Goal: Use online tool/utility: Utilize a website feature to perform a specific function

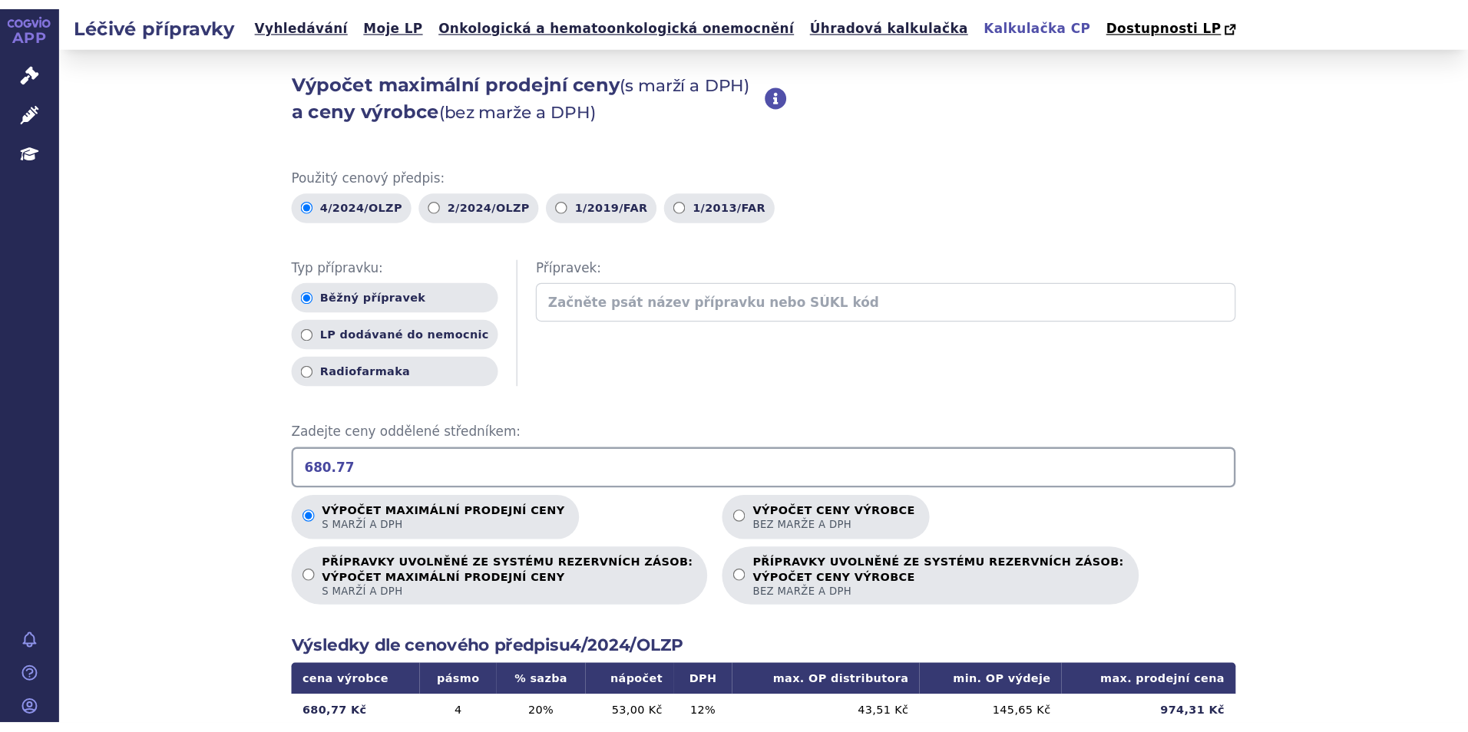
scroll to position [196, 0]
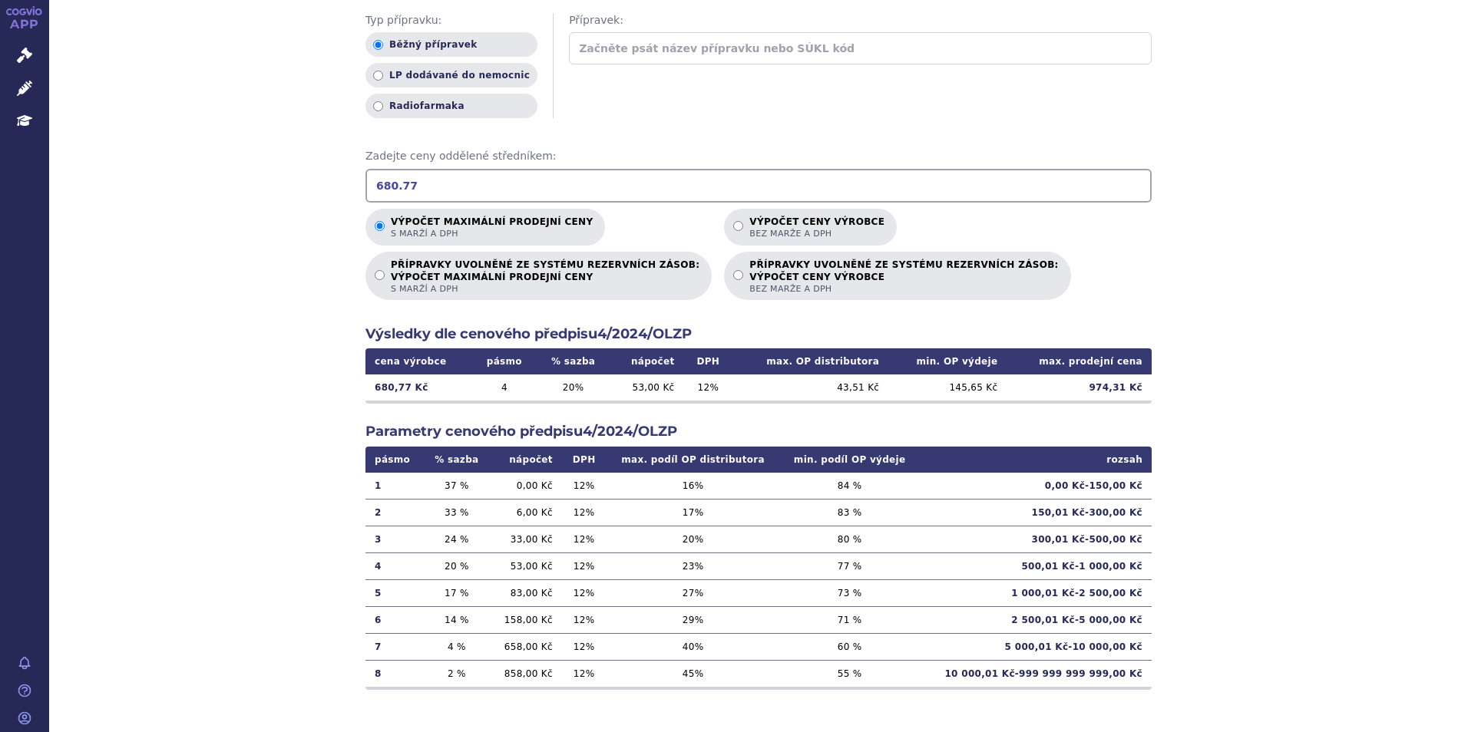
drag, startPoint x: 432, startPoint y: 186, endPoint x: 221, endPoint y: 182, distance: 211.2
click at [221, 182] on div "Výpočet maximální prodejní ceny (s marží a DPH) a ceny výrobce (bez marže a DPH…" at bounding box center [758, 286] width 1419 height 896
type input "3"
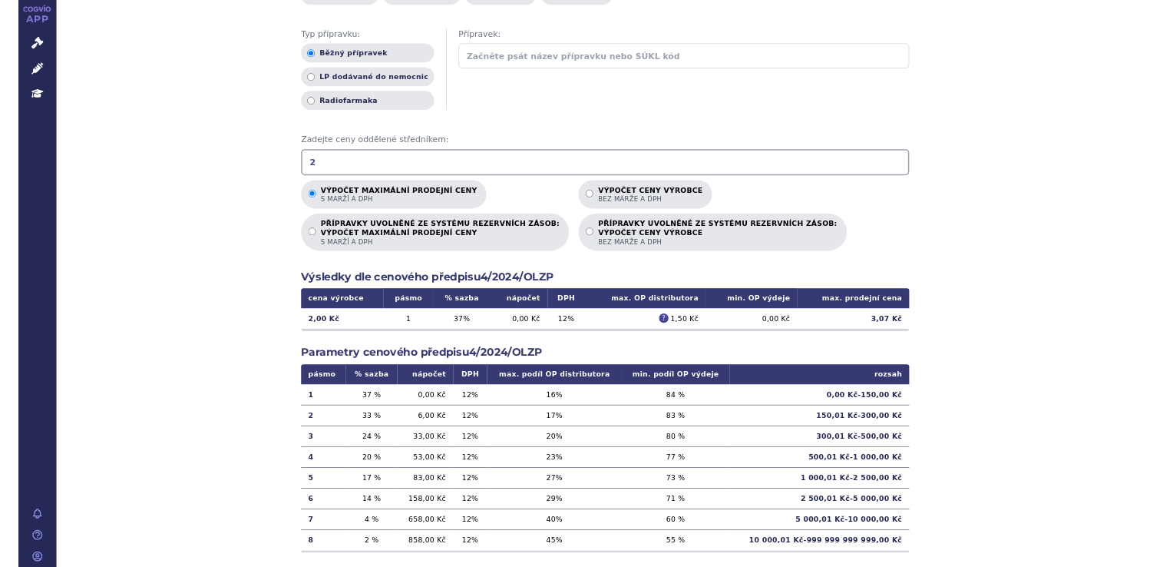
scroll to position [196, 0]
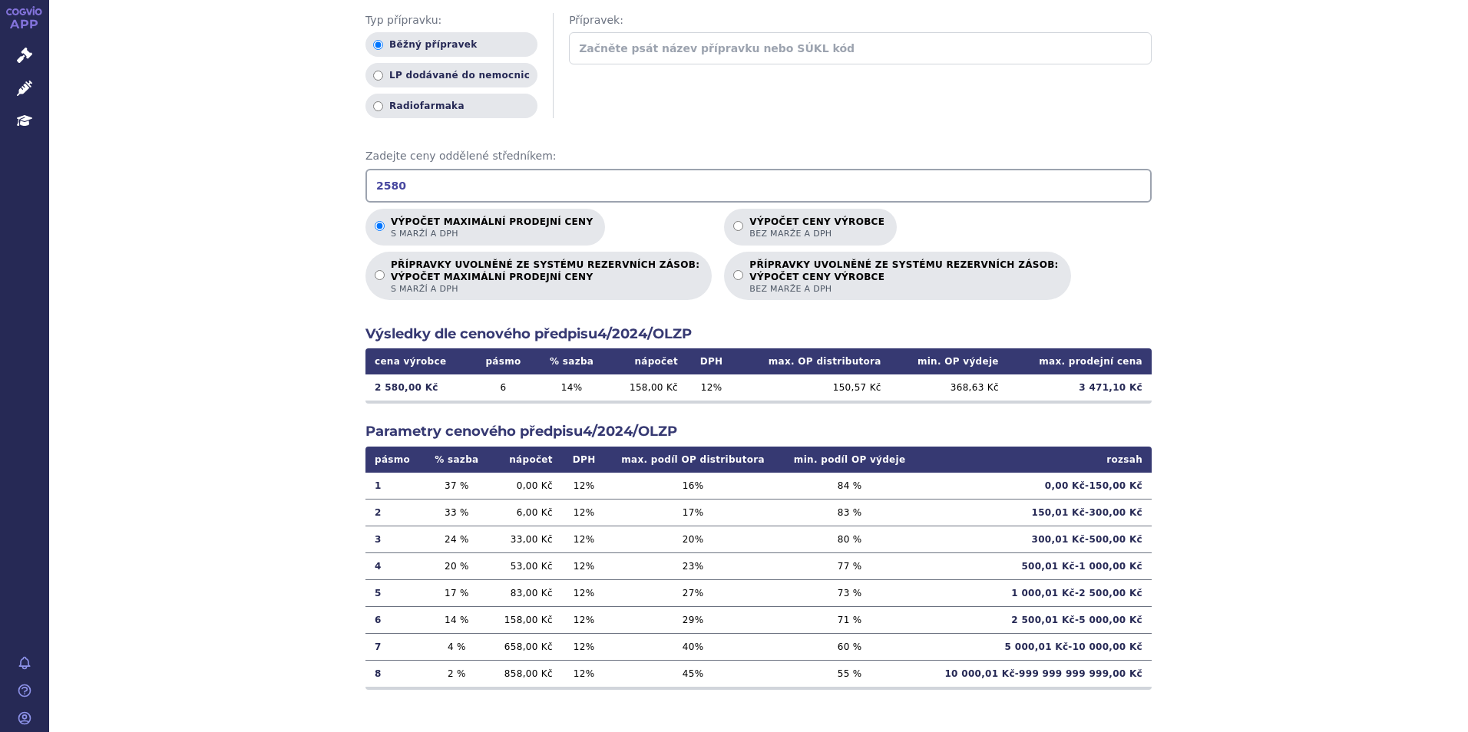
drag, startPoint x: 405, startPoint y: 190, endPoint x: 158, endPoint y: 207, distance: 247.1
click at [158, 207] on div "Výpočet maximální prodejní ceny (s marží a DPH) a ceny výrobce (bez marže a DPH…" at bounding box center [758, 286] width 1419 height 896
drag, startPoint x: 404, startPoint y: 184, endPoint x: 289, endPoint y: 183, distance: 114.4
click at [289, 183] on div "Výpočet maximální prodejní ceny (s marží a DPH) a ceny výrobce (bez marže a DPH…" at bounding box center [758, 286] width 1419 height 896
type input "3570"
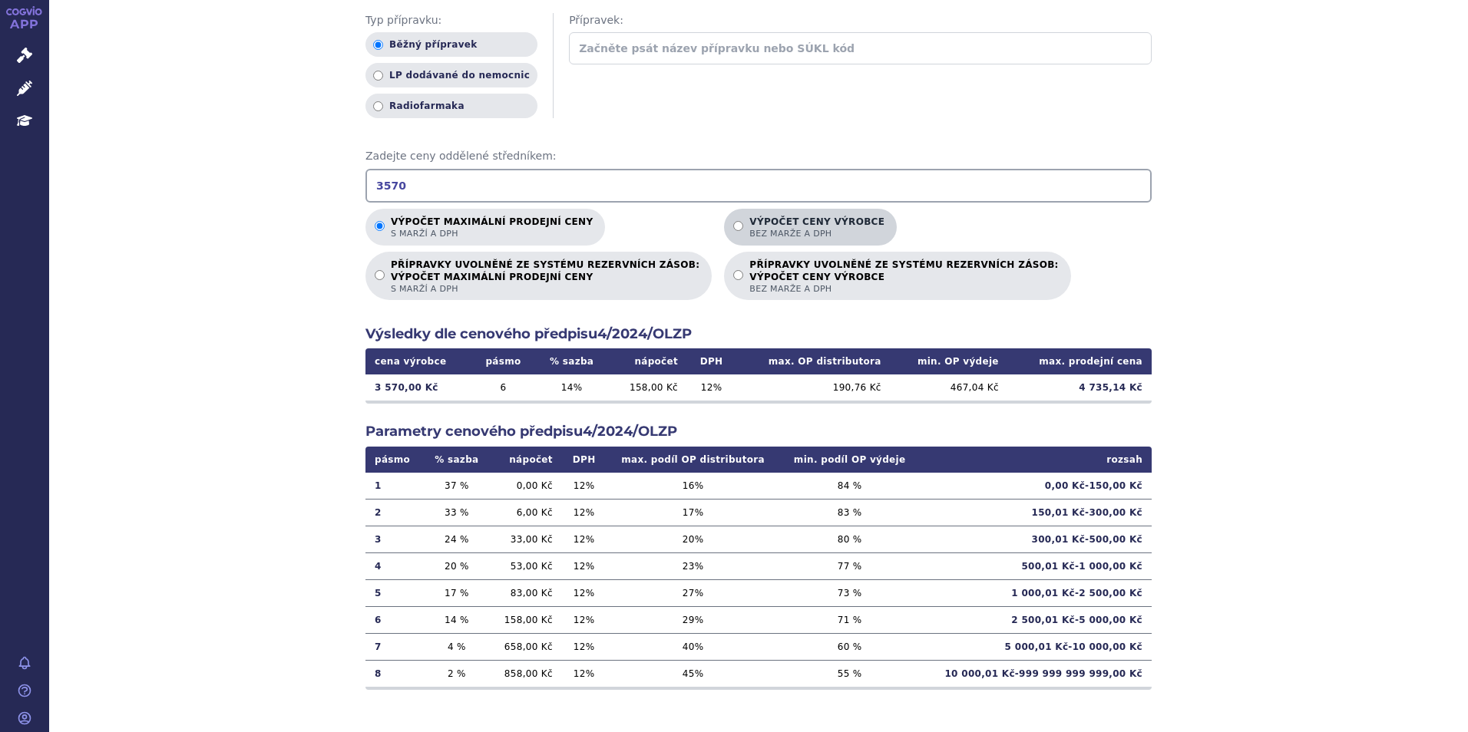
click at [749, 220] on p "Výpočet ceny výrobce bez marže a DPH" at bounding box center [816, 227] width 135 height 23
click at [733, 221] on input "Výpočet ceny výrobce bez marže a DPH" at bounding box center [738, 226] width 10 height 10
radio input "true"
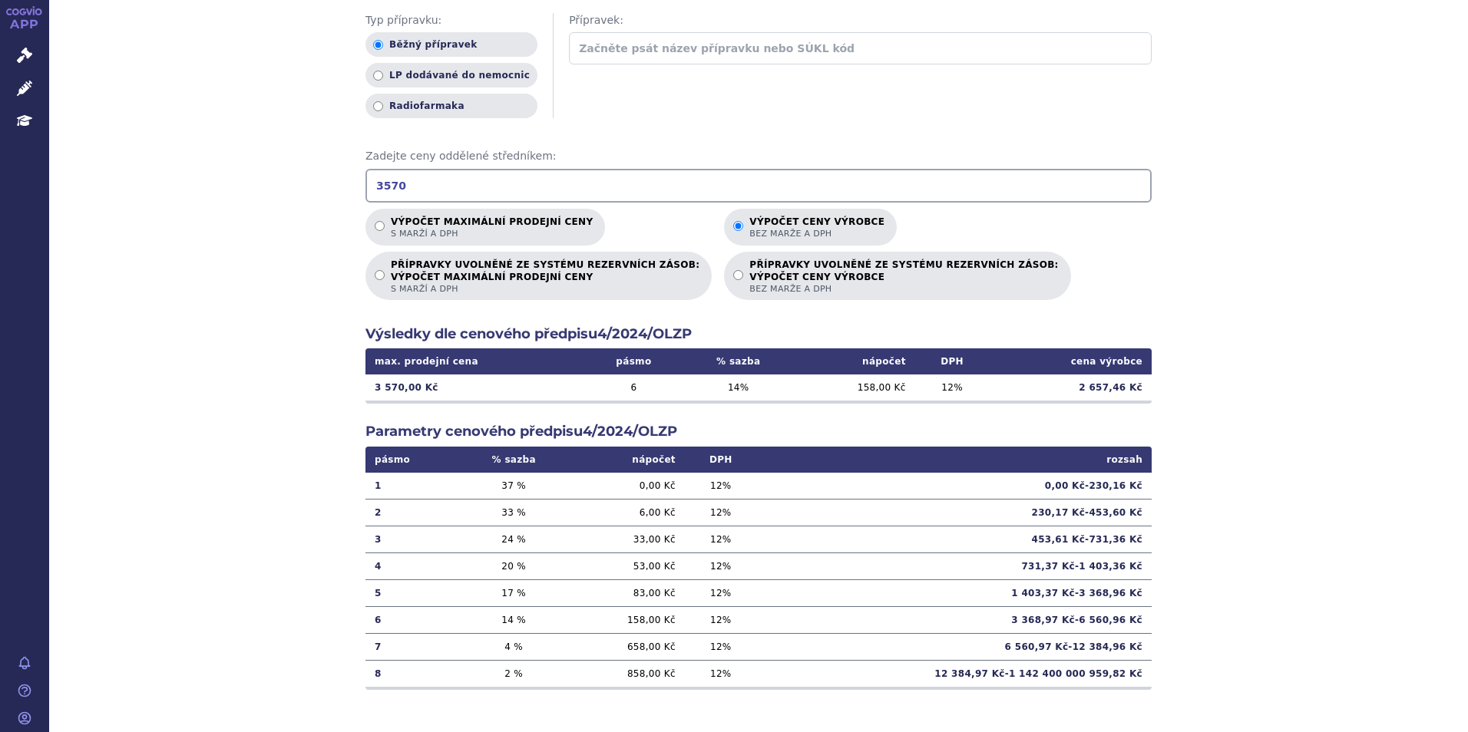
click at [620, 195] on input "3570" at bounding box center [758, 186] width 786 height 34
drag, startPoint x: 269, startPoint y: 187, endPoint x: 206, endPoint y: 184, distance: 63.8
click at [206, 184] on div "Výpočet maximální prodejní ceny (s marží a DPH) a ceny výrobce (bez marže a DPH…" at bounding box center [758, 286] width 1419 height 896
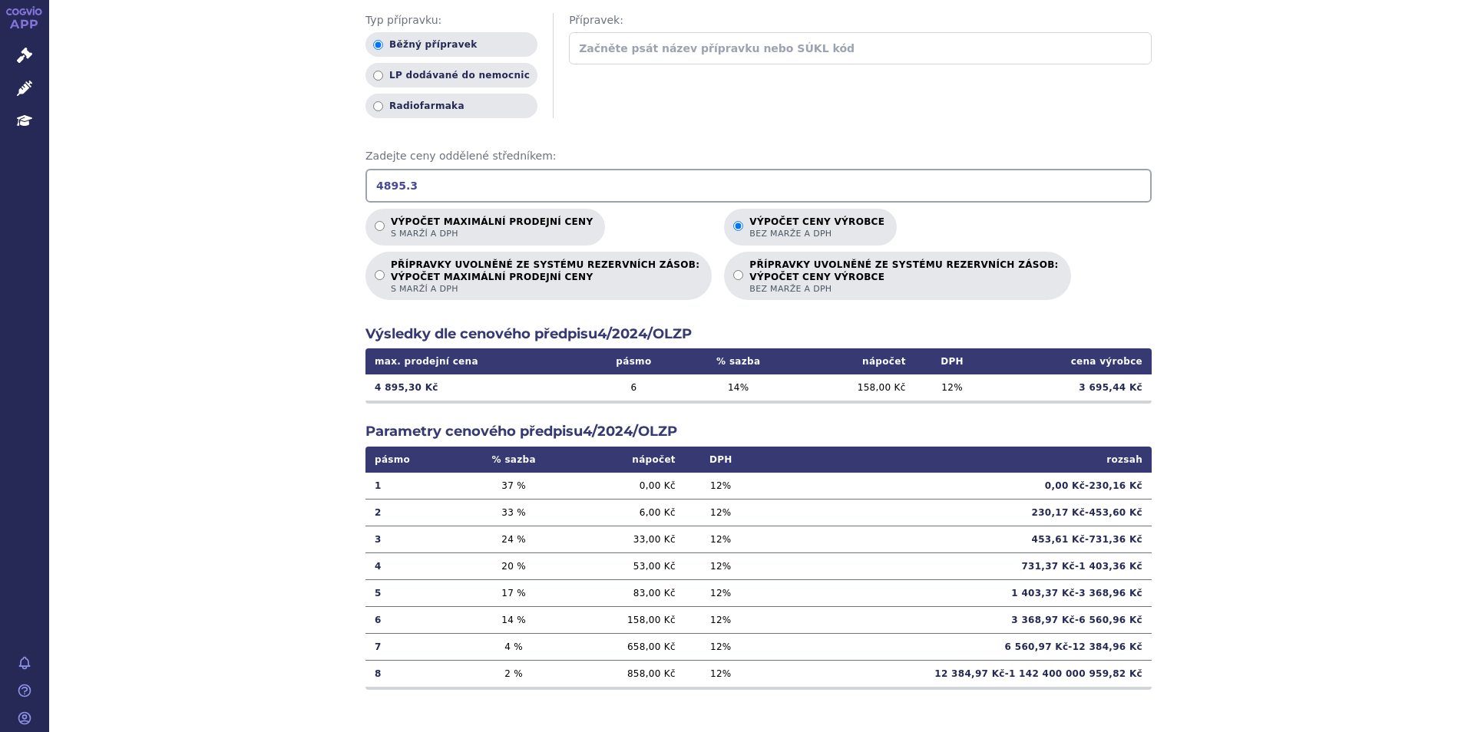
drag, startPoint x: 396, startPoint y: 180, endPoint x: 261, endPoint y: 185, distance: 135.2
click at [261, 185] on div "Výpočet maximální prodejní ceny (s marží a DPH) a ceny výrobce (bez marže a DPH…" at bounding box center [758, 286] width 1419 height 896
type input "5726.96"
drag, startPoint x: 367, startPoint y: 217, endPoint x: 403, endPoint y: 202, distance: 39.2
click at [367, 217] on label "Výpočet maximální prodejní ceny s marží a DPH" at bounding box center [485, 227] width 240 height 37
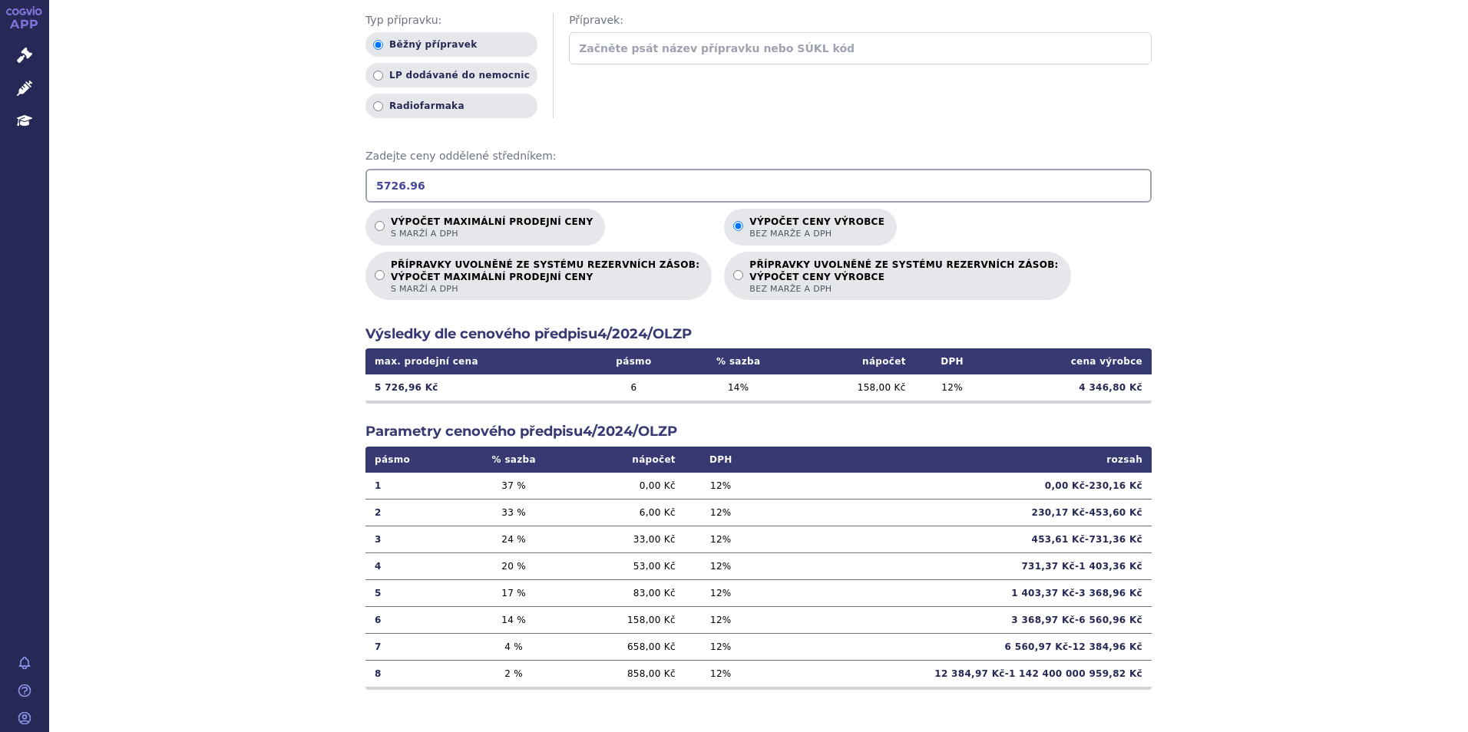
click at [375, 221] on input "Výpočet maximální prodejní ceny s marží a DPH" at bounding box center [380, 226] width 10 height 10
radio input "true"
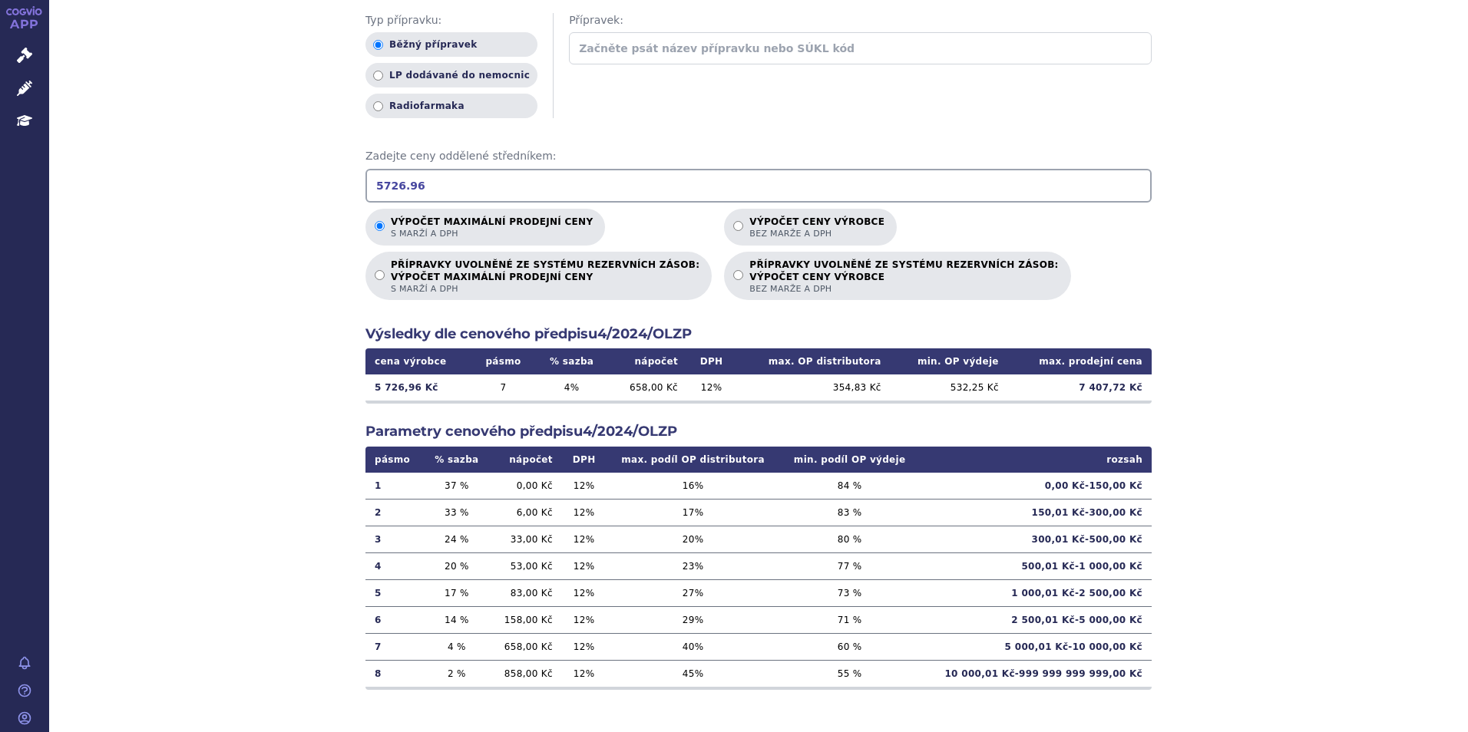
drag, startPoint x: 424, startPoint y: 187, endPoint x: 315, endPoint y: 187, distance: 109.0
click at [315, 187] on div "Výpočet maximální prodejní ceny (s marží a DPH) a ceny výrobce (bez marže a DPH…" at bounding box center [758, 286] width 1419 height 896
type input "2408"
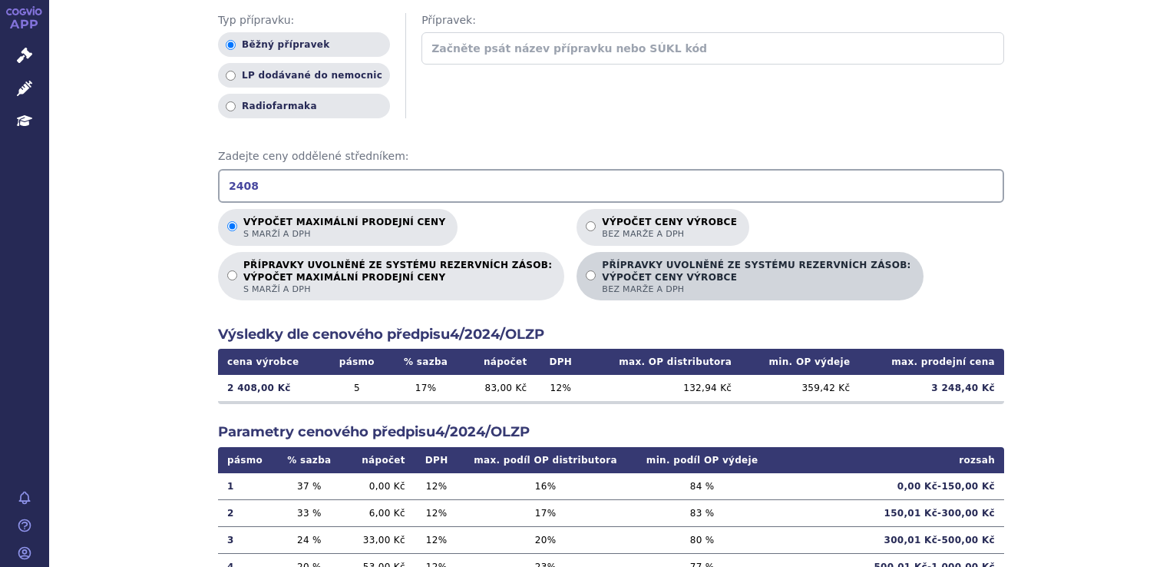
scroll to position [196, 0]
